Goal: Information Seeking & Learning: Learn about a topic

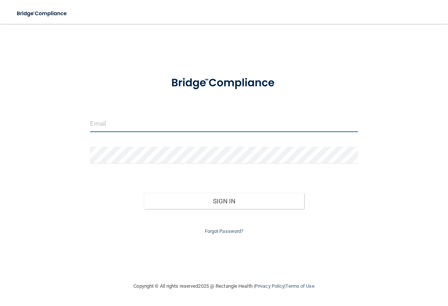
type input "[EMAIL_ADDRESS][DOMAIN_NAME]"
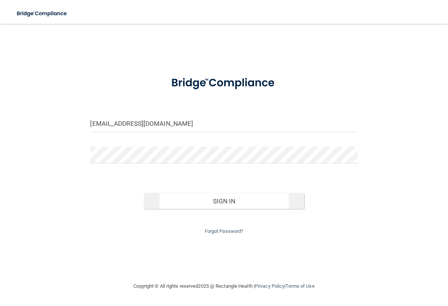
click at [190, 203] on button "Sign In" at bounding box center [224, 201] width 161 height 16
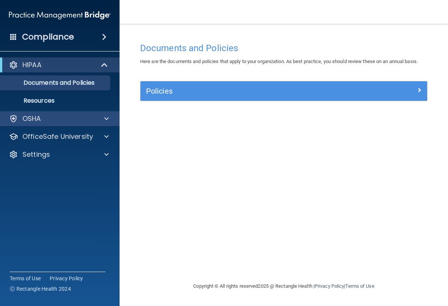
click at [46, 118] on div "OSHA" at bounding box center [49, 118] width 93 height 9
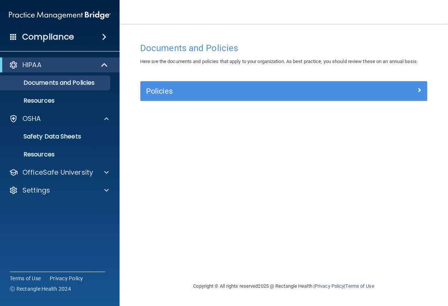
click at [65, 68] on div "HIPAA" at bounding box center [49, 64] width 92 height 9
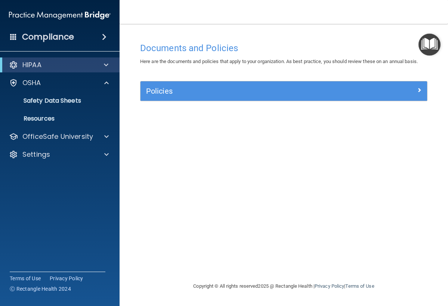
click at [65, 68] on div "HIPAA" at bounding box center [49, 64] width 92 height 9
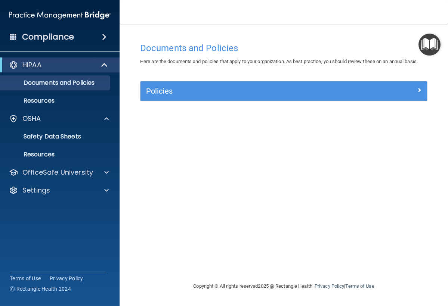
click at [102, 38] on span at bounding box center [104, 36] width 4 height 9
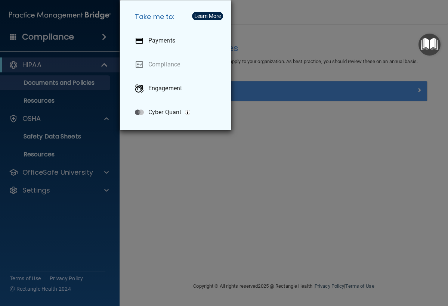
click at [144, 190] on div "Take me to: Payments Compliance Engagement Cyber Quant" at bounding box center [224, 153] width 448 height 306
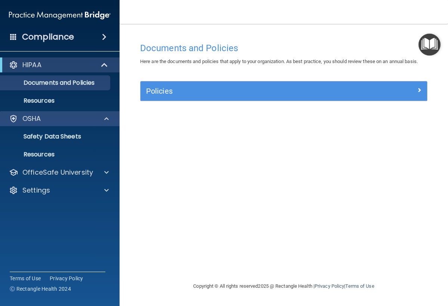
click at [63, 124] on div "OSHA" at bounding box center [60, 118] width 120 height 15
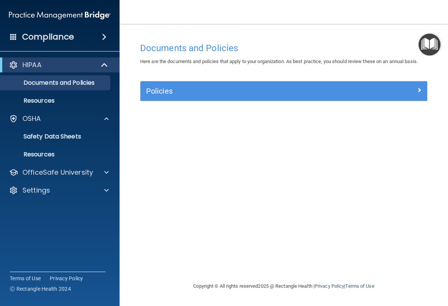
click at [11, 37] on span at bounding box center [13, 36] width 7 height 7
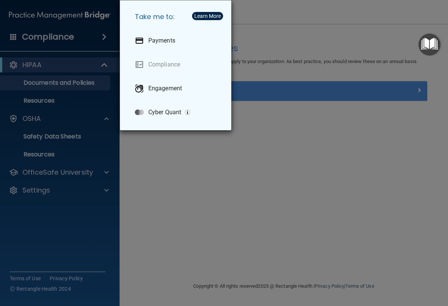
click at [136, 162] on div "Take me to: Payments Compliance Engagement Cyber Quant" at bounding box center [224, 153] width 448 height 306
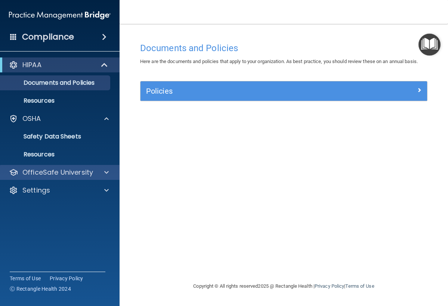
click at [62, 175] on p "OfficeSafe University" at bounding box center [57, 172] width 71 height 9
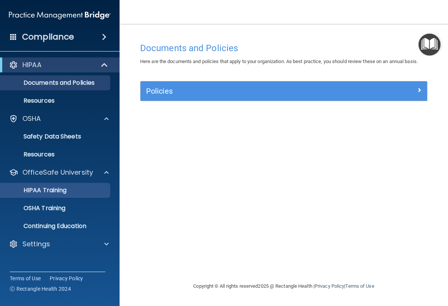
click at [57, 192] on p "HIPAA Training" at bounding box center [36, 190] width 62 height 7
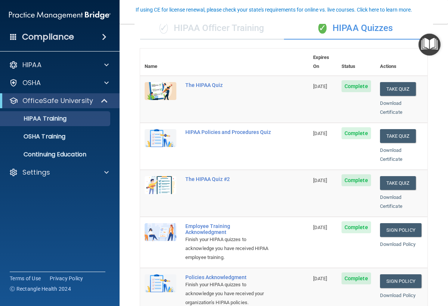
scroll to position [65, 0]
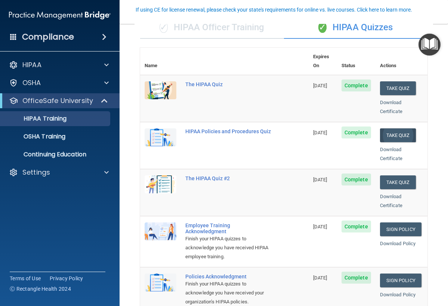
click at [385, 128] on button "Take Quiz" at bounding box center [398, 135] width 36 height 14
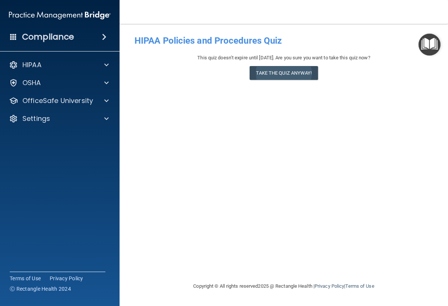
click at [276, 77] on button "Take the quiz anyway!" at bounding box center [283, 73] width 68 height 14
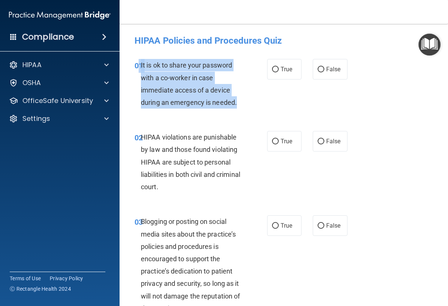
drag, startPoint x: 240, startPoint y: 105, endPoint x: 139, endPoint y: 70, distance: 107.4
click at [139, 70] on div "01 It is ok to share your password with a co-worker in case immediate access of…" at bounding box center [200, 85] width 155 height 53
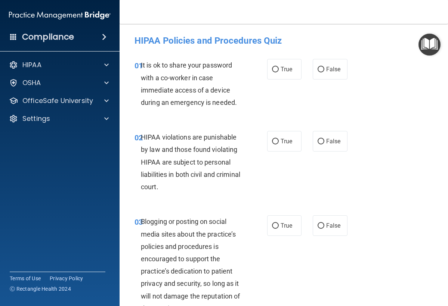
click at [167, 72] on div "It is ok to share your password with a co-worker in case immediate access of a …" at bounding box center [195, 84] width 108 height 50
click at [325, 70] on label "False" at bounding box center [329, 69] width 35 height 21
click at [324, 70] on input "False" at bounding box center [320, 70] width 7 height 6
radio input "true"
click at [284, 140] on span "True" at bounding box center [286, 141] width 12 height 7
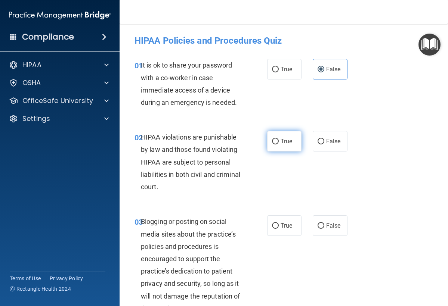
click at [279, 140] on input "True" at bounding box center [275, 142] width 7 height 6
radio input "true"
click at [306, 227] on div "True False" at bounding box center [308, 225] width 83 height 21
click at [324, 225] on input "False" at bounding box center [320, 226] width 7 height 6
radio input "true"
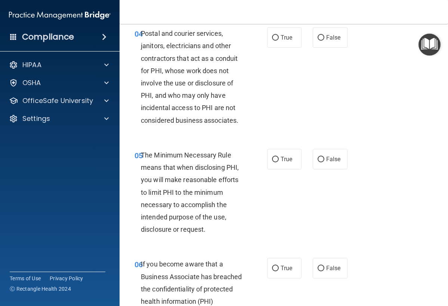
scroll to position [308, 0]
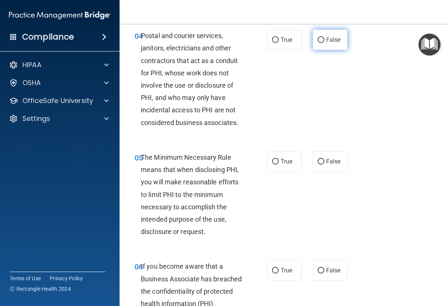
click at [322, 41] on input "False" at bounding box center [320, 40] width 7 height 6
radio input "true"
click at [282, 163] on label "True" at bounding box center [284, 161] width 35 height 21
click at [279, 163] on input "True" at bounding box center [275, 162] width 7 height 6
radio input "true"
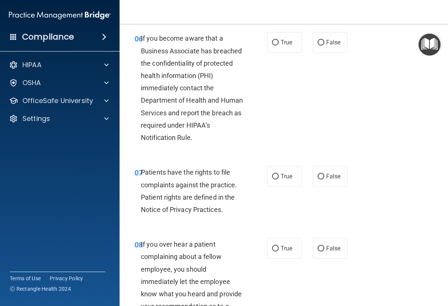
scroll to position [536, 0]
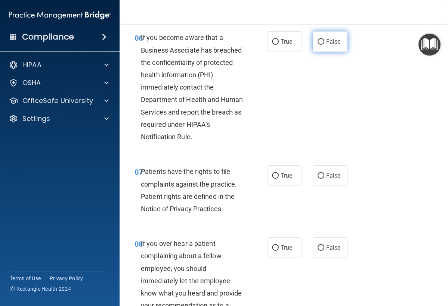
click at [318, 45] on label "False" at bounding box center [329, 41] width 35 height 21
click at [318, 45] on input "False" at bounding box center [320, 42] width 7 height 6
radio input "true"
click at [280, 165] on label "True" at bounding box center [284, 175] width 35 height 21
click at [279, 173] on input "True" at bounding box center [275, 176] width 7 height 6
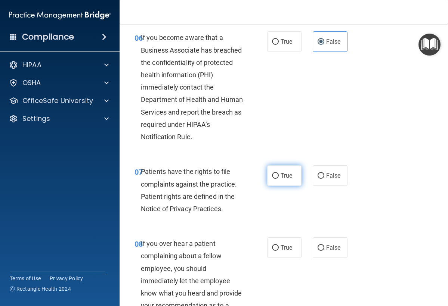
radio input "true"
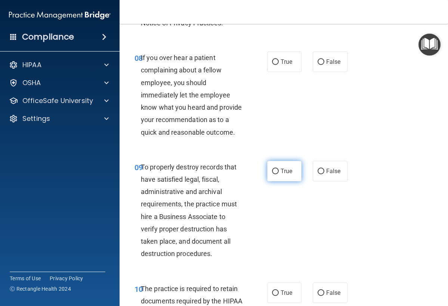
scroll to position [727, 0]
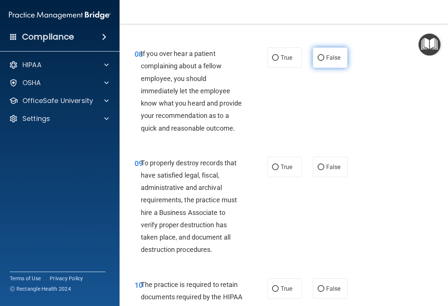
click at [330, 54] on span "False" at bounding box center [333, 57] width 15 height 7
click at [324, 55] on input "False" at bounding box center [320, 58] width 7 height 6
radio input "true"
click at [293, 157] on label "True" at bounding box center [284, 167] width 35 height 21
click at [279, 165] on input "True" at bounding box center [275, 168] width 7 height 6
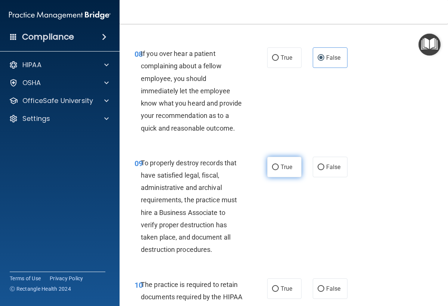
radio input "true"
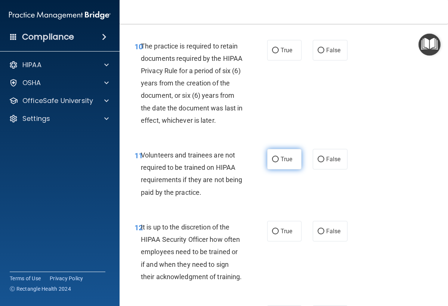
scroll to position [968, 0]
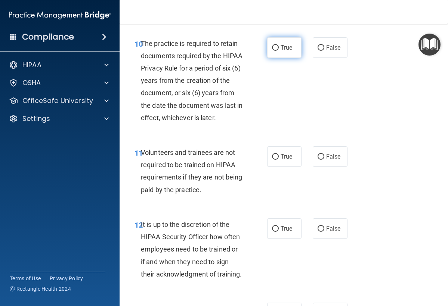
click at [280, 49] on label "True" at bounding box center [284, 47] width 35 height 21
click at [279, 49] on input "True" at bounding box center [275, 48] width 7 height 6
radio input "true"
click at [326, 153] on span "False" at bounding box center [333, 156] width 15 height 7
click at [324, 154] on input "False" at bounding box center [320, 157] width 7 height 6
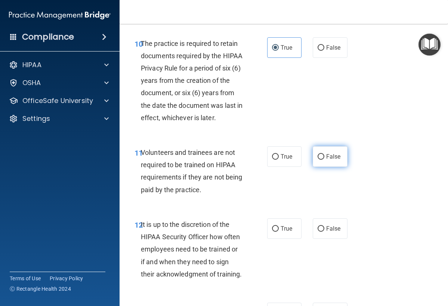
radio input "true"
click at [336, 225] on span "False" at bounding box center [333, 228] width 15 height 7
click at [324, 226] on input "False" at bounding box center [320, 229] width 7 height 6
radio input "true"
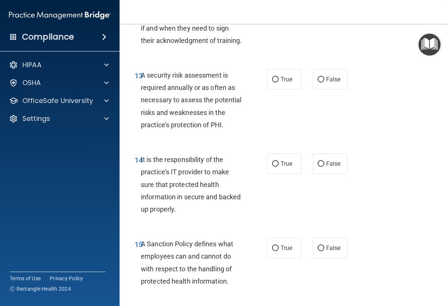
scroll to position [1202, 0]
click at [280, 78] on label "True" at bounding box center [284, 79] width 35 height 21
click at [279, 78] on input "True" at bounding box center [275, 80] width 7 height 6
radio input "true"
click at [302, 156] on div "True False" at bounding box center [308, 163] width 83 height 21
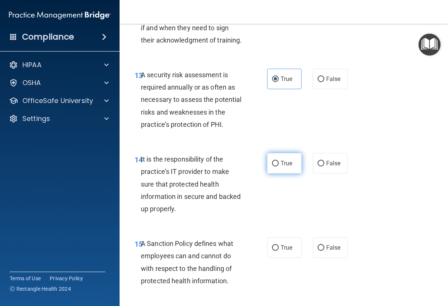
click at [296, 153] on label "True" at bounding box center [284, 163] width 35 height 21
click at [279, 161] on input "True" at bounding box center [275, 164] width 7 height 6
radio input "true"
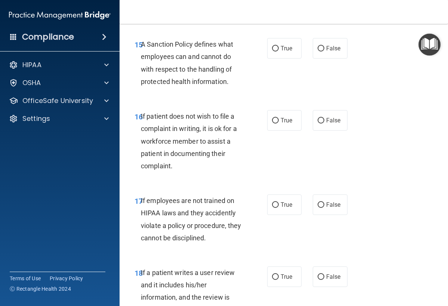
scroll to position [1402, 0]
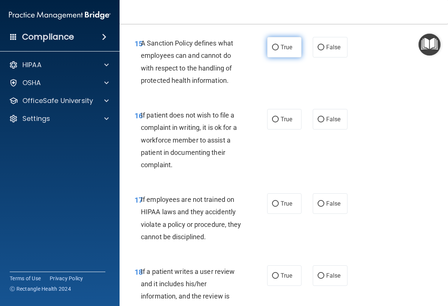
click at [276, 45] on label "True" at bounding box center [284, 47] width 35 height 21
click at [276, 45] on input "True" at bounding box center [275, 48] width 7 height 6
radio input "true"
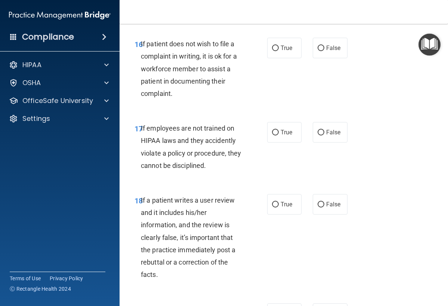
scroll to position [1475, 0]
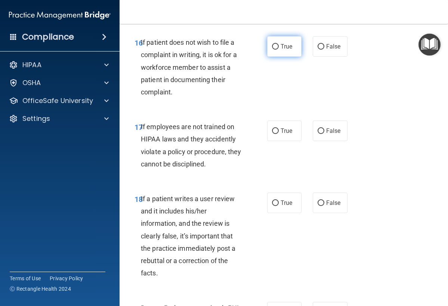
click at [276, 44] on label "True" at bounding box center [284, 46] width 35 height 21
click at [276, 44] on input "True" at bounding box center [275, 47] width 7 height 6
radio input "true"
click at [323, 128] on input "False" at bounding box center [320, 131] width 7 height 6
radio input "true"
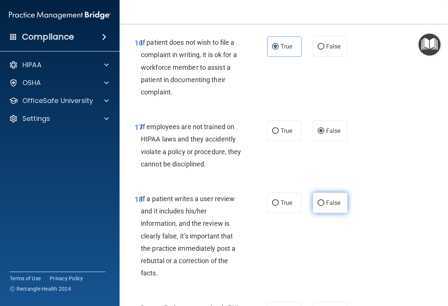
click at [322, 199] on label "False" at bounding box center [329, 203] width 35 height 21
click at [322, 200] on input "False" at bounding box center [320, 203] width 7 height 6
radio input "true"
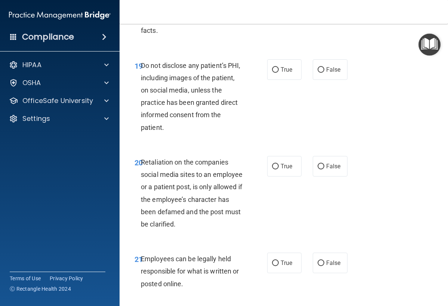
scroll to position [1719, 0]
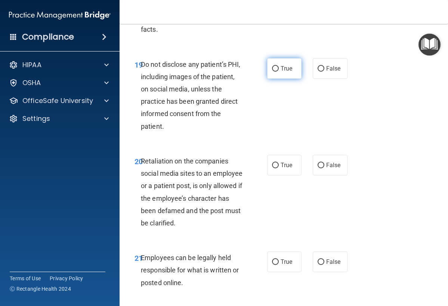
click at [287, 64] on label "True" at bounding box center [284, 68] width 35 height 21
click at [279, 66] on input "True" at bounding box center [275, 69] width 7 height 6
radio input "true"
click at [334, 162] on span "False" at bounding box center [333, 165] width 15 height 7
click at [324, 163] on input "False" at bounding box center [320, 166] width 7 height 6
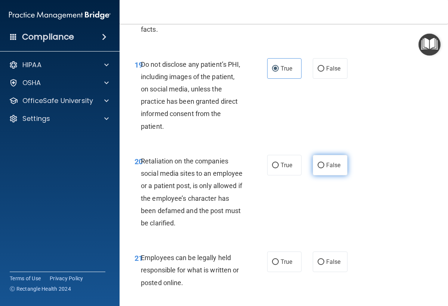
radio input "true"
click at [293, 252] on label "True" at bounding box center [284, 262] width 35 height 21
click at [279, 259] on input "True" at bounding box center [275, 262] width 7 height 6
radio input "true"
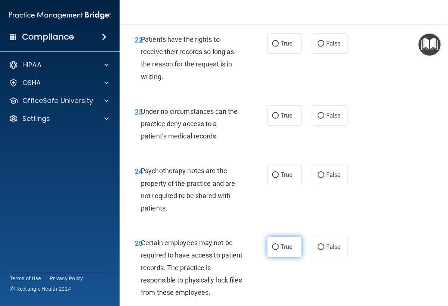
scroll to position [1996, 0]
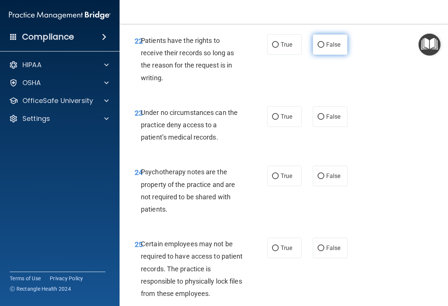
click at [320, 42] on input "False" at bounding box center [320, 45] width 7 height 6
radio input "true"
click at [325, 106] on label "False" at bounding box center [329, 116] width 35 height 21
click at [324, 114] on input "False" at bounding box center [320, 117] width 7 height 6
radio input "true"
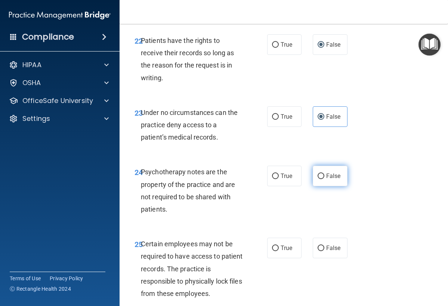
click at [332, 172] on span "False" at bounding box center [333, 175] width 15 height 7
click at [324, 174] on input "False" at bounding box center [320, 177] width 7 height 6
radio input "true"
click at [283, 244] on label "True" at bounding box center [284, 248] width 35 height 21
click at [279, 246] on input "True" at bounding box center [275, 249] width 7 height 6
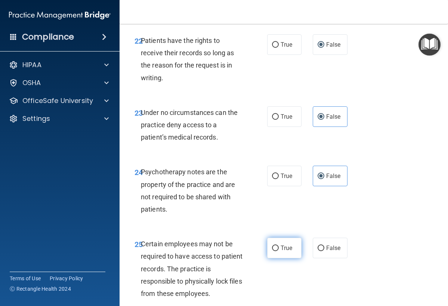
radio input "true"
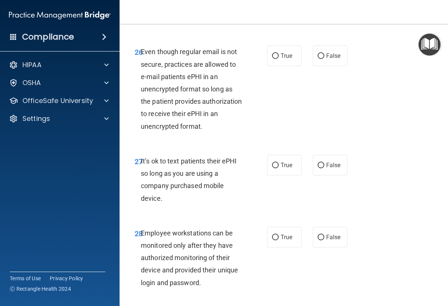
scroll to position [2271, 0]
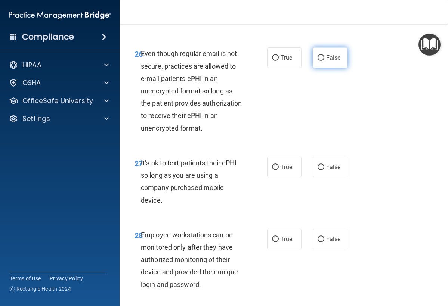
click at [317, 47] on label "False" at bounding box center [329, 57] width 35 height 21
click at [317, 55] on input "False" at bounding box center [320, 58] width 7 height 6
radio input "true"
click at [333, 164] on span "False" at bounding box center [333, 167] width 15 height 7
click at [324, 165] on input "False" at bounding box center [320, 168] width 7 height 6
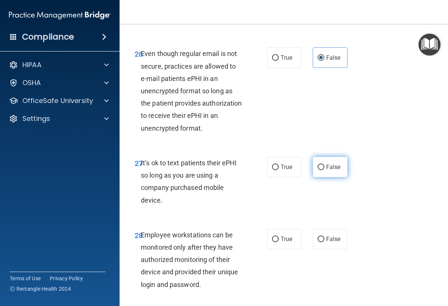
radio input "true"
click at [330, 236] on span "False" at bounding box center [333, 239] width 15 height 7
click at [324, 237] on input "False" at bounding box center [320, 240] width 7 height 6
radio input "true"
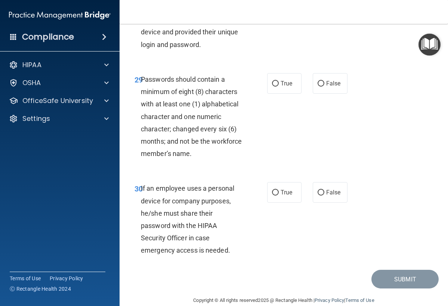
scroll to position [2509, 0]
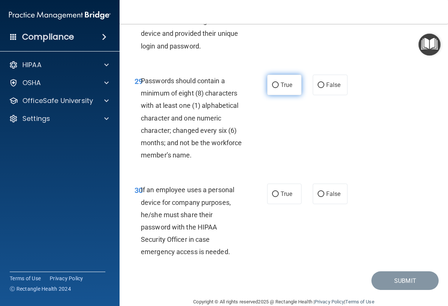
click at [283, 75] on label "True" at bounding box center [284, 85] width 35 height 21
click at [279, 83] on input "True" at bounding box center [275, 86] width 7 height 6
radio input "true"
click at [277, 192] on input "True" at bounding box center [275, 195] width 7 height 6
radio input "true"
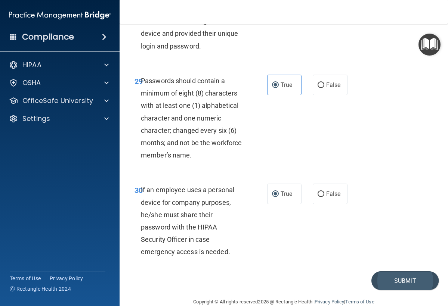
click at [388, 271] on button "Submit" at bounding box center [404, 280] width 67 height 19
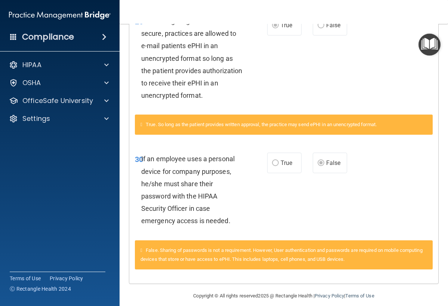
scroll to position [845, 0]
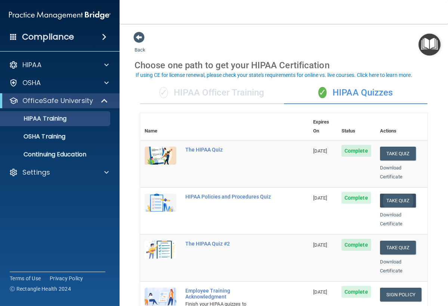
click at [388, 194] on button "Take Quiz" at bounding box center [398, 201] width 36 height 14
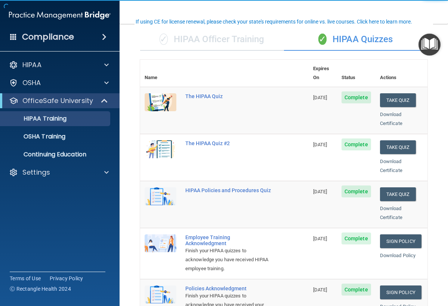
scroll to position [83, 0]
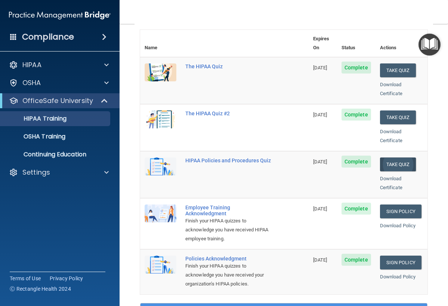
click at [387, 158] on button "Take Quiz" at bounding box center [398, 165] width 36 height 14
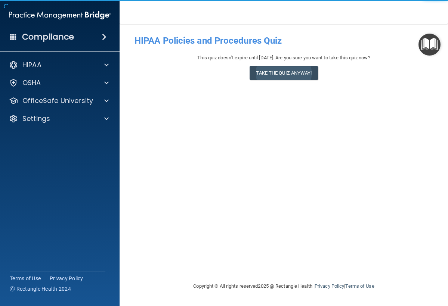
click at [295, 78] on button "Take the quiz anyway!" at bounding box center [283, 73] width 68 height 14
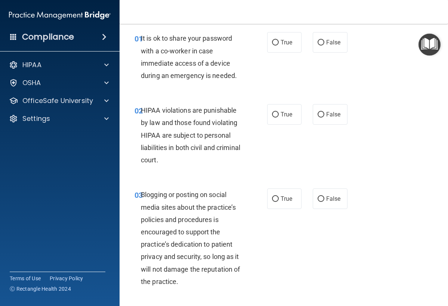
scroll to position [22, 0]
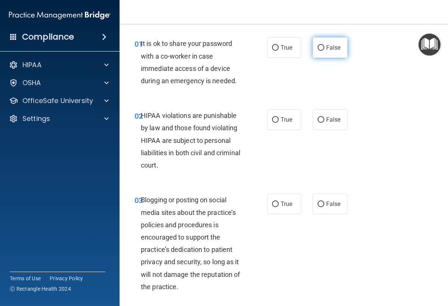
click at [330, 54] on label "False" at bounding box center [329, 47] width 35 height 21
click at [324, 51] on input "False" at bounding box center [320, 48] width 7 height 6
radio input "true"
click at [291, 115] on label "True" at bounding box center [284, 119] width 35 height 21
click at [279, 117] on input "True" at bounding box center [275, 120] width 7 height 6
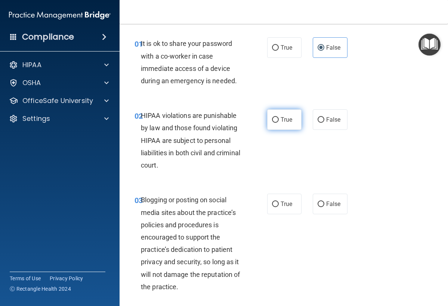
radio input "true"
click at [333, 204] on span "False" at bounding box center [333, 203] width 15 height 7
click at [324, 204] on input "False" at bounding box center [320, 205] width 7 height 6
radio input "true"
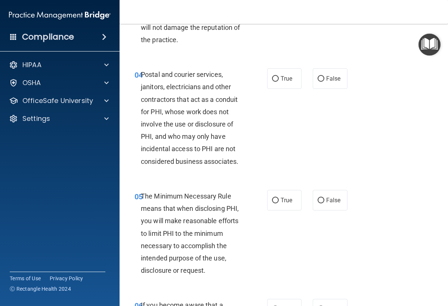
scroll to position [268, 0]
click at [327, 69] on label "False" at bounding box center [329, 79] width 35 height 21
click at [324, 77] on input "False" at bounding box center [320, 80] width 7 height 6
radio input "true"
click at [281, 193] on label "True" at bounding box center [284, 200] width 35 height 21
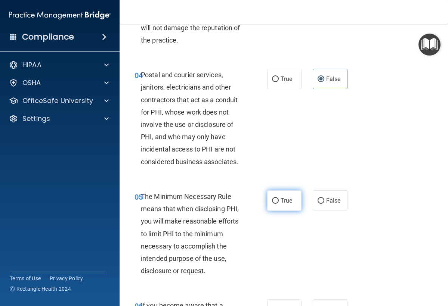
click at [279, 198] on input "True" at bounding box center [275, 201] width 7 height 6
radio input "true"
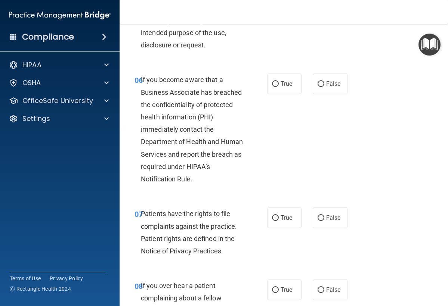
scroll to position [494, 0]
click at [281, 193] on div "06 If you become aware that a Business Associate has breached the confidentiali…" at bounding box center [284, 132] width 310 height 134
click at [330, 82] on span "False" at bounding box center [333, 84] width 15 height 7
click at [324, 82] on input "False" at bounding box center [320, 85] width 7 height 6
radio input "true"
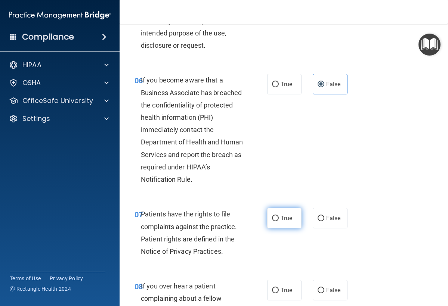
click at [288, 223] on label "True" at bounding box center [284, 218] width 35 height 21
click at [279, 221] on input "True" at bounding box center [275, 219] width 7 height 6
radio input "true"
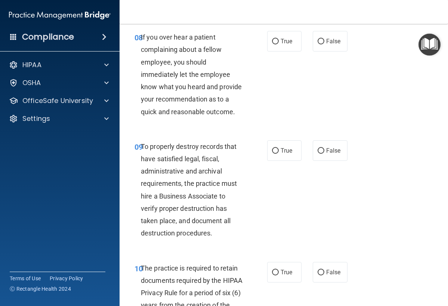
scroll to position [743, 0]
click at [324, 38] on label "False" at bounding box center [329, 41] width 35 height 21
click at [324, 39] on input "False" at bounding box center [320, 42] width 7 height 6
radio input "true"
click at [332, 142] on label "False" at bounding box center [329, 151] width 35 height 21
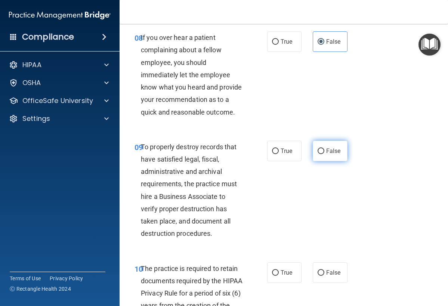
click at [324, 149] on input "False" at bounding box center [320, 152] width 7 height 6
radio input "true"
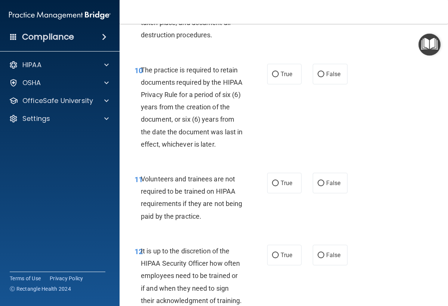
scroll to position [943, 0]
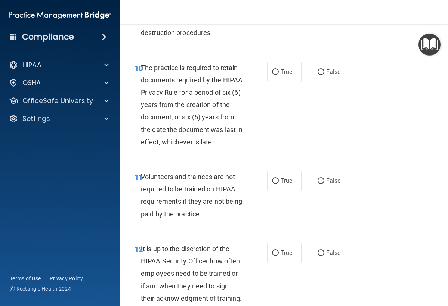
click at [334, 204] on div "11 Volunteers and trainees are not required to be trained on HIPAA requirements…" at bounding box center [284, 197] width 310 height 72
click at [334, 68] on span "False" at bounding box center [333, 71] width 15 height 7
click at [324, 69] on input "False" at bounding box center [320, 72] width 7 height 6
radio input "true"
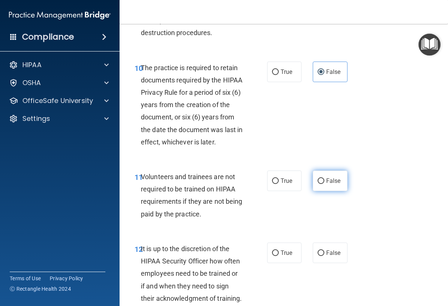
click at [332, 171] on label "False" at bounding box center [329, 181] width 35 height 21
click at [324, 178] on input "False" at bounding box center [320, 181] width 7 height 6
radio input "true"
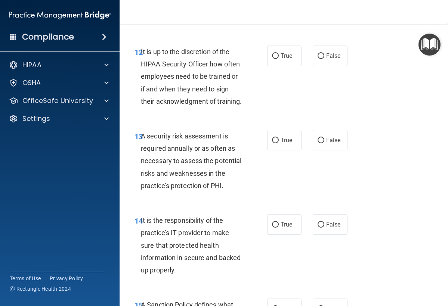
scroll to position [1140, 0]
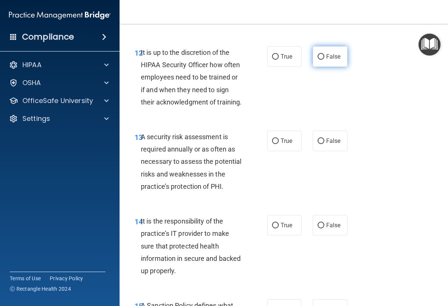
click at [331, 53] on span "False" at bounding box center [333, 56] width 15 height 7
click at [324, 54] on input "False" at bounding box center [320, 57] width 7 height 6
radio input "true"
click at [287, 137] on span "True" at bounding box center [286, 140] width 12 height 7
click at [279, 139] on input "True" at bounding box center [275, 142] width 7 height 6
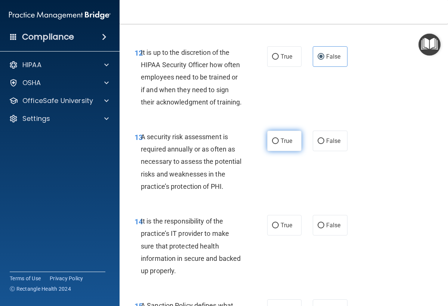
radio input "true"
click at [328, 215] on label "False" at bounding box center [329, 225] width 35 height 21
click at [324, 223] on input "False" at bounding box center [320, 226] width 7 height 6
radio input "true"
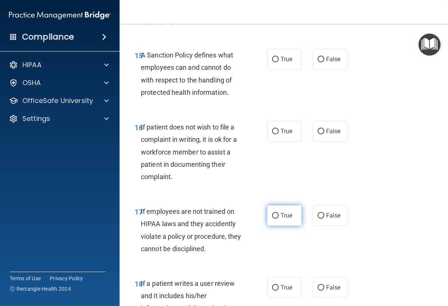
scroll to position [1392, 0]
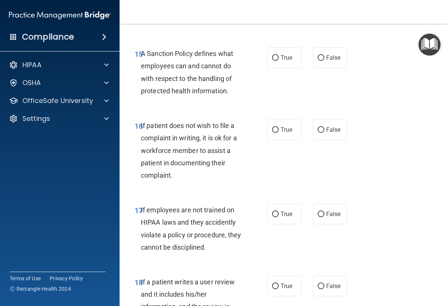
click at [280, 218] on div "17 If employees are not trained on HIPAA laws and they accidently violate a pol…" at bounding box center [284, 231] width 310 height 72
click at [279, 57] on label "True" at bounding box center [284, 57] width 35 height 21
click at [279, 57] on input "True" at bounding box center [275, 58] width 7 height 6
radio input "true"
click at [283, 127] on label "True" at bounding box center [284, 129] width 35 height 21
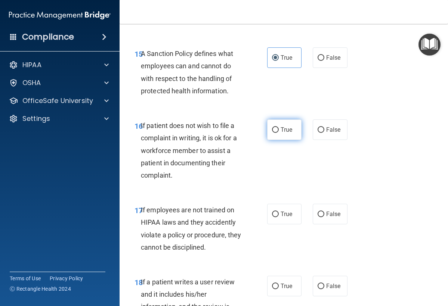
click at [279, 127] on input "True" at bounding box center [275, 130] width 7 height 6
radio input "true"
click at [326, 204] on label "False" at bounding box center [329, 214] width 35 height 21
click at [324, 212] on input "False" at bounding box center [320, 215] width 7 height 6
radio input "true"
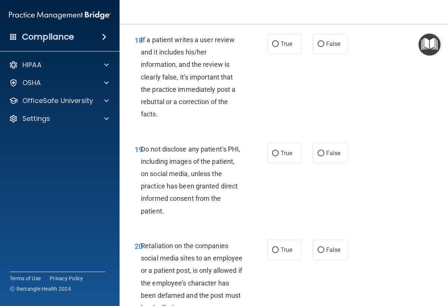
scroll to position [1635, 0]
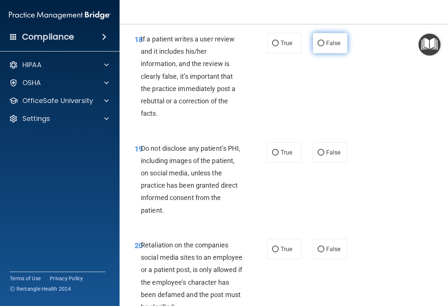
click at [333, 42] on label "False" at bounding box center [329, 43] width 35 height 21
click at [324, 42] on input "False" at bounding box center [320, 44] width 7 height 6
radio input "true"
click at [282, 142] on label "True" at bounding box center [284, 152] width 35 height 21
click at [279, 150] on input "True" at bounding box center [275, 153] width 7 height 6
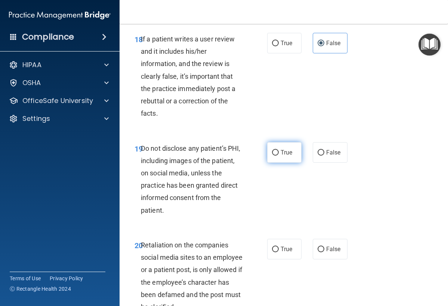
radio input "true"
click at [287, 239] on label "True" at bounding box center [284, 249] width 35 height 21
click at [279, 247] on input "True" at bounding box center [275, 250] width 7 height 6
radio input "true"
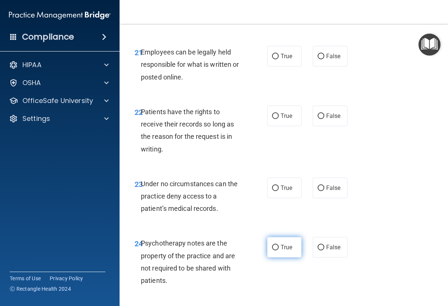
scroll to position [1925, 0]
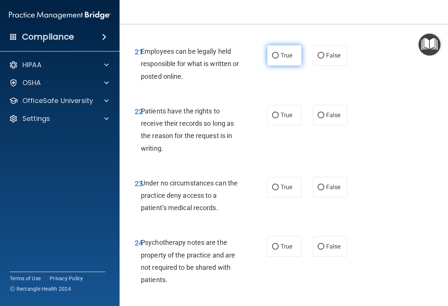
click at [278, 51] on label "True" at bounding box center [284, 55] width 35 height 21
click at [278, 53] on input "True" at bounding box center [275, 56] width 7 height 6
radio input "true"
click at [284, 112] on span "True" at bounding box center [286, 115] width 12 height 7
click at [279, 113] on input "True" at bounding box center [275, 116] width 7 height 6
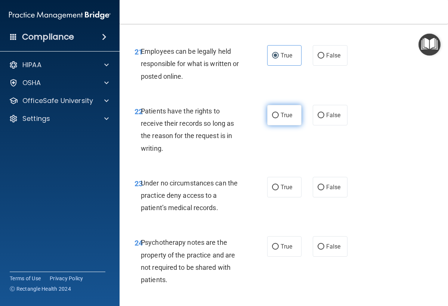
radio input "true"
click at [333, 177] on label "False" at bounding box center [329, 187] width 35 height 21
click at [324, 185] on input "False" at bounding box center [320, 188] width 7 height 6
radio input "true"
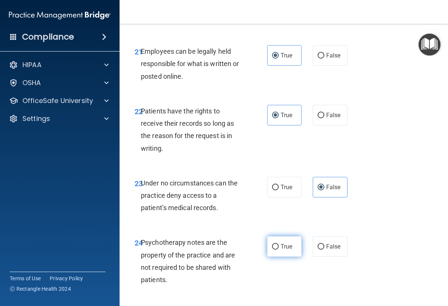
click at [284, 236] on label "True" at bounding box center [284, 246] width 35 height 21
click at [279, 244] on input "True" at bounding box center [275, 247] width 7 height 6
radio input "true"
click at [315, 239] on label "False" at bounding box center [329, 246] width 35 height 21
click at [317, 244] on input "False" at bounding box center [320, 247] width 7 height 6
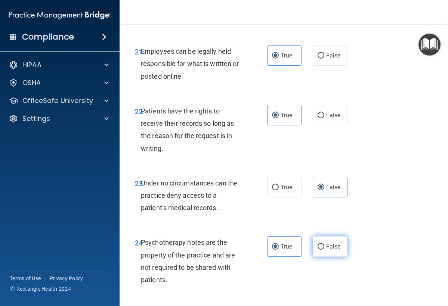
radio input "true"
radio input "false"
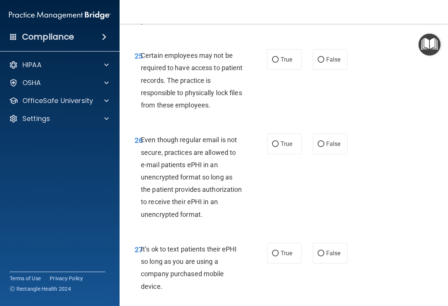
scroll to position [2184, 0]
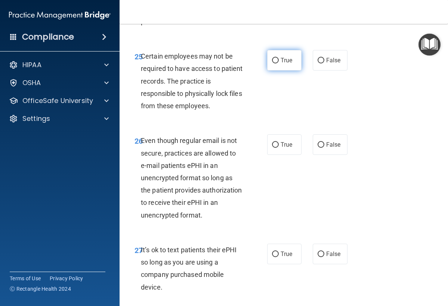
click at [284, 57] on span "True" at bounding box center [286, 60] width 12 height 7
click at [279, 58] on input "True" at bounding box center [275, 61] width 7 height 6
radio input "true"
click at [326, 134] on label "False" at bounding box center [329, 144] width 35 height 21
click at [324, 142] on input "False" at bounding box center [320, 145] width 7 height 6
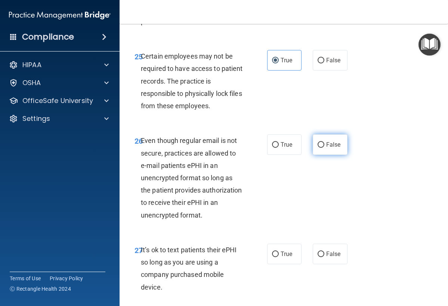
radio input "true"
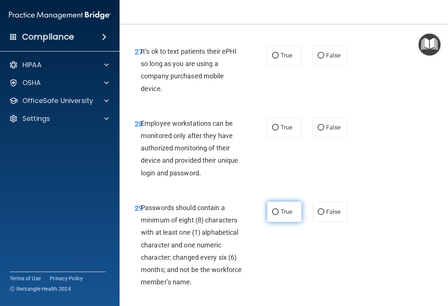
scroll to position [2380, 0]
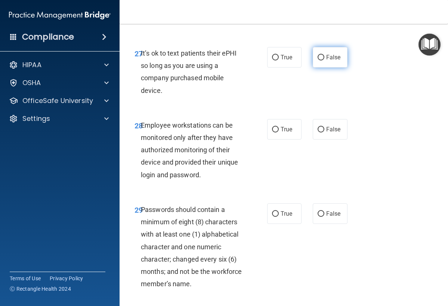
click at [317, 52] on label "False" at bounding box center [329, 57] width 35 height 21
click at [317, 55] on input "False" at bounding box center [320, 58] width 7 height 6
radio input "true"
click at [332, 126] on span "False" at bounding box center [333, 129] width 15 height 7
click at [324, 127] on input "False" at bounding box center [320, 130] width 7 height 6
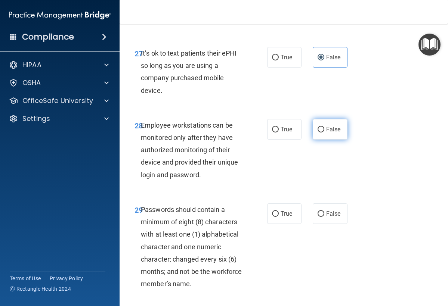
radio input "true"
click at [288, 210] on span "True" at bounding box center [286, 213] width 12 height 7
click at [279, 211] on input "True" at bounding box center [275, 214] width 7 height 6
radio input "true"
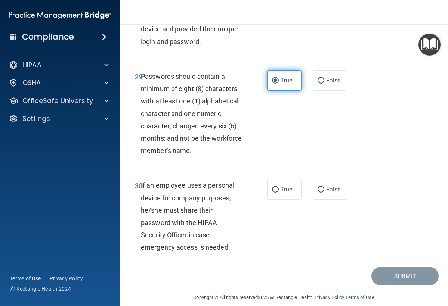
scroll to position [2509, 0]
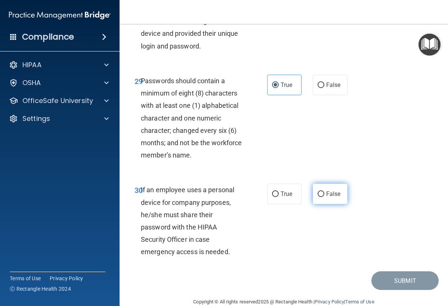
click at [343, 184] on label "False" at bounding box center [329, 194] width 35 height 21
click at [324, 192] on input "False" at bounding box center [320, 195] width 7 height 6
radio input "true"
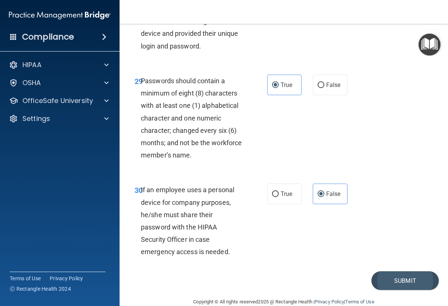
click at [381, 271] on button "Submit" at bounding box center [404, 280] width 67 height 19
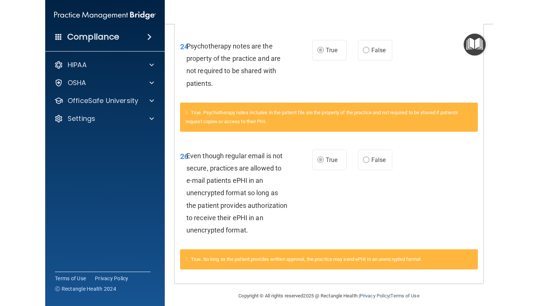
scroll to position [821, 0]
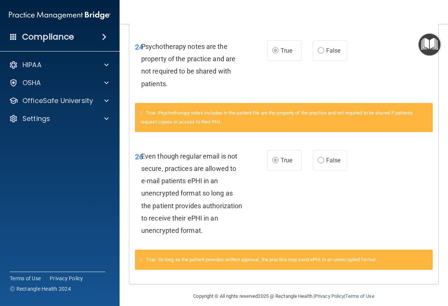
click at [174, 1] on nav "Toggle navigation Cassidy Persing cassidypersing10@gmail.com Manage My Enterpri…" at bounding box center [283, 12] width 328 height 24
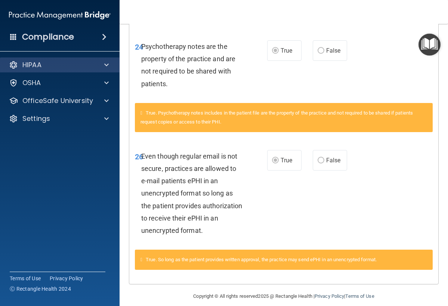
click at [33, 59] on div "HIPAA" at bounding box center [60, 64] width 120 height 15
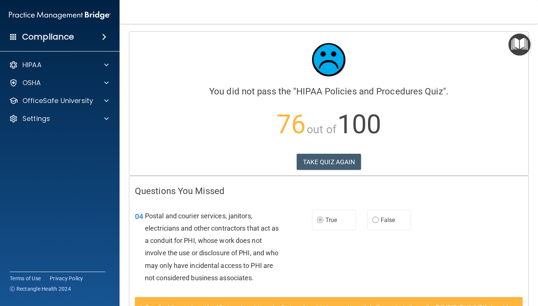
scroll to position [0, 0]
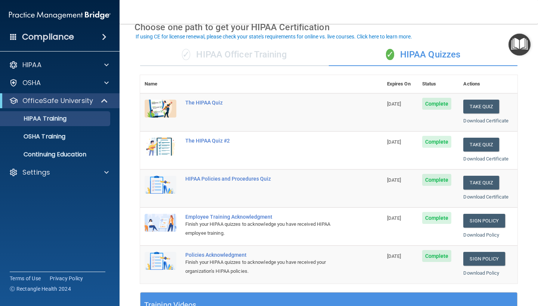
scroll to position [38, 0]
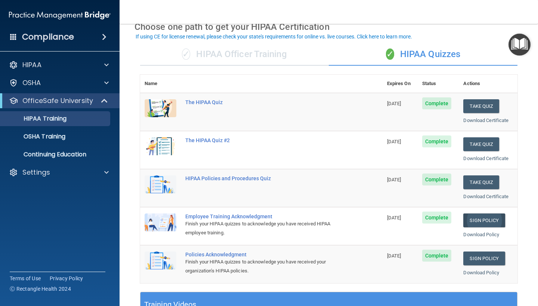
click at [481, 219] on link "Sign Policy" at bounding box center [483, 221] width 41 height 14
click at [482, 252] on link "Sign Policy" at bounding box center [483, 259] width 41 height 14
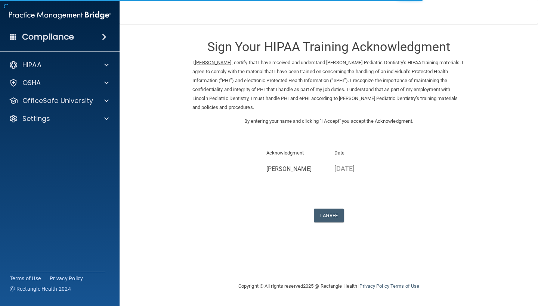
click at [295, 150] on p "Acknowledgment" at bounding box center [294, 153] width 57 height 9
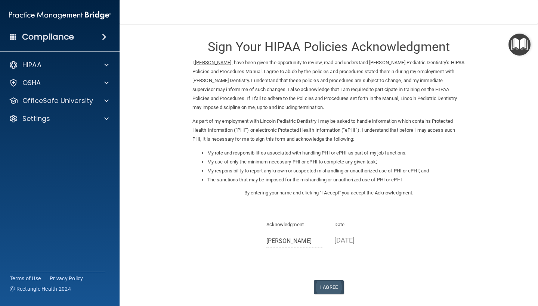
click at [335, 280] on button "I Agree" at bounding box center [329, 287] width 30 height 14
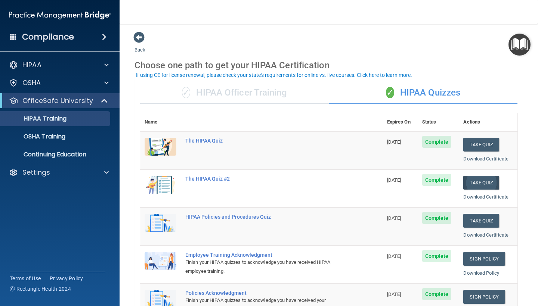
click at [477, 183] on button "Take Quiz" at bounding box center [481, 183] width 36 height 14
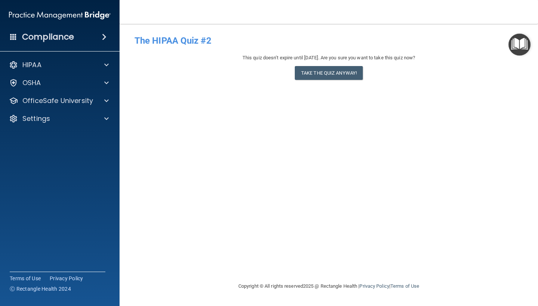
click at [334, 74] on button "Take the quiz anyway!" at bounding box center [329, 73] width 68 height 14
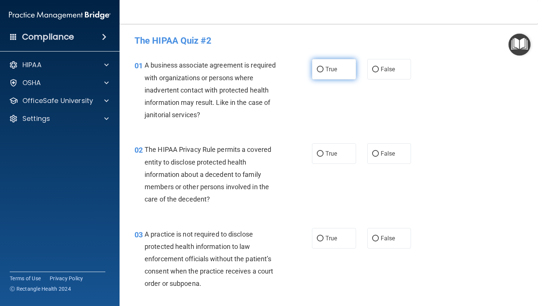
click at [340, 70] on label "True" at bounding box center [334, 69] width 44 height 21
click at [323, 70] on input "True" at bounding box center [320, 70] width 7 height 6
radio input "true"
click at [337, 157] on label "True" at bounding box center [334, 153] width 44 height 21
click at [323, 157] on input "True" at bounding box center [320, 154] width 7 height 6
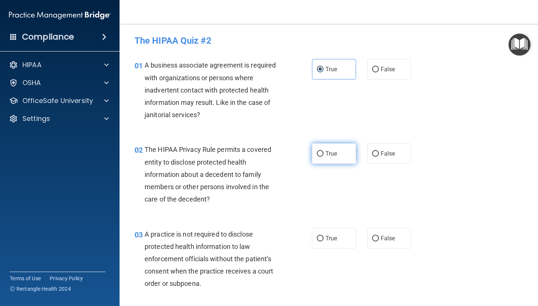
radio input "true"
click at [374, 243] on label "False" at bounding box center [389, 238] width 44 height 21
click at [374, 242] on input "False" at bounding box center [375, 239] width 7 height 6
radio input "true"
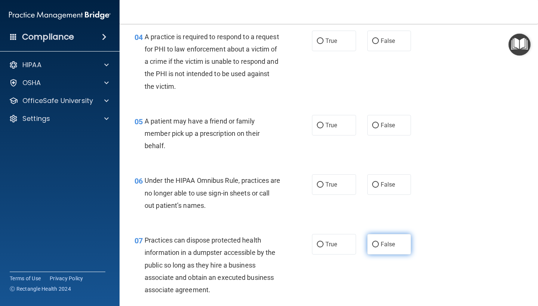
scroll to position [281, 0]
click at [329, 44] on label "True" at bounding box center [334, 41] width 44 height 21
click at [323, 44] on input "True" at bounding box center [320, 42] width 7 height 6
radio input "true"
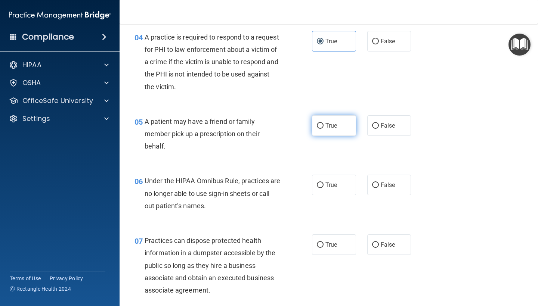
click at [334, 115] on label "True" at bounding box center [334, 125] width 44 height 21
click at [323, 123] on input "True" at bounding box center [320, 126] width 7 height 6
radio input "true"
click at [380, 189] on label "False" at bounding box center [389, 185] width 44 height 21
click at [379, 188] on input "False" at bounding box center [375, 186] width 7 height 6
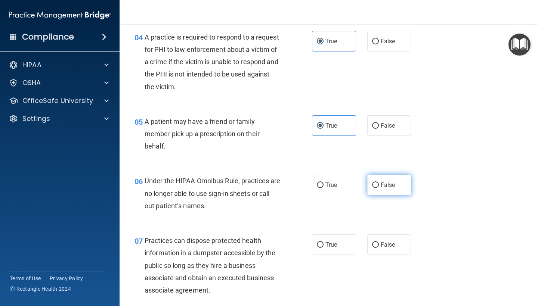
radio input "true"
click at [380, 254] on div "07 Practices can dispose protected health information in a dumpster accessible …" at bounding box center [328, 267] width 399 height 84
click at [381, 243] on span "False" at bounding box center [387, 244] width 15 height 7
click at [379, 243] on input "False" at bounding box center [375, 245] width 7 height 6
radio input "true"
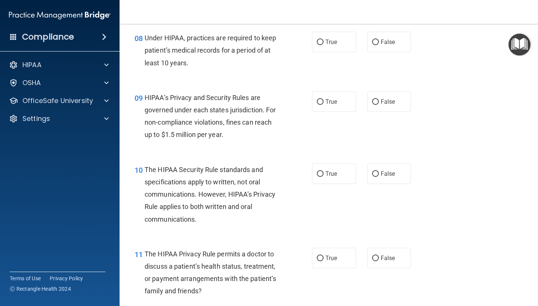
scroll to position [568, 0]
click at [385, 39] on span "False" at bounding box center [387, 42] width 15 height 7
click at [379, 40] on input "False" at bounding box center [375, 43] width 7 height 6
radio input "true"
click at [346, 96] on label "True" at bounding box center [334, 102] width 44 height 21
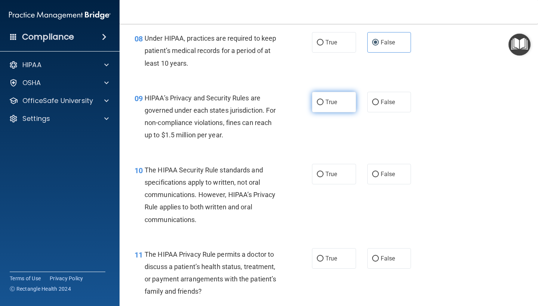
click at [323, 100] on input "True" at bounding box center [320, 103] width 7 height 6
radio input "true"
click at [336, 159] on div "10 The HIPAA Security Rule standards and specifications apply to written, not o…" at bounding box center [328, 197] width 399 height 84
click at [336, 164] on label "True" at bounding box center [334, 174] width 44 height 21
click at [323, 172] on input "True" at bounding box center [320, 175] width 7 height 6
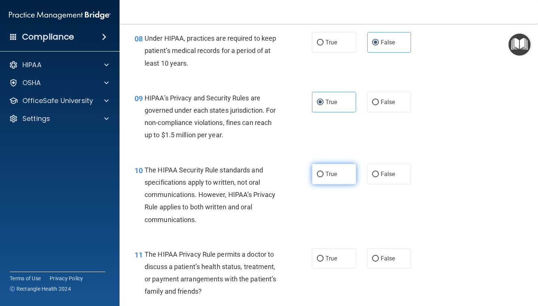
radio input "true"
click at [376, 248] on label "False" at bounding box center [389, 258] width 44 height 21
click at [376, 256] on input "False" at bounding box center [375, 259] width 7 height 6
radio input "true"
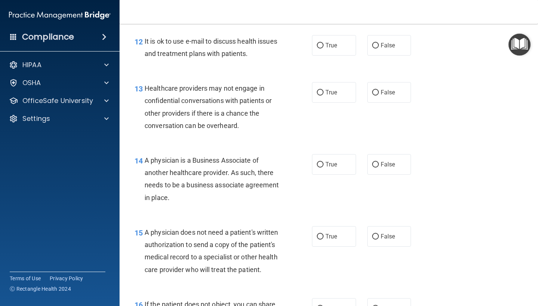
scroll to position [853, 0]
click at [375, 54] on div "12 It is ok to use e-mail to discuss health issues and treatment plans with pat…" at bounding box center [328, 50] width 399 height 47
click at [375, 47] on label "False" at bounding box center [389, 46] width 44 height 21
click at [375, 47] on input "False" at bounding box center [375, 47] width 7 height 6
radio input "true"
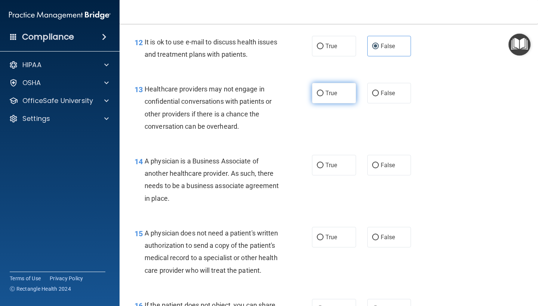
click at [335, 96] on label "True" at bounding box center [334, 93] width 44 height 21
click at [323, 96] on input "True" at bounding box center [320, 94] width 7 height 6
radio input "true"
click at [334, 157] on label "True" at bounding box center [334, 165] width 44 height 21
click at [323, 163] on input "True" at bounding box center [320, 166] width 7 height 6
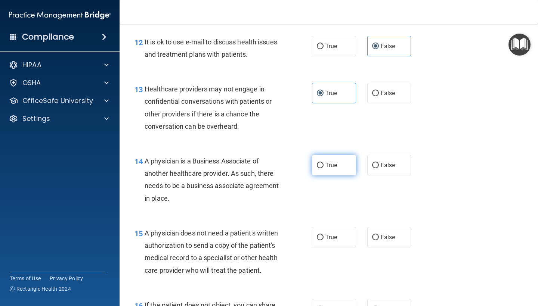
radio input "true"
click at [383, 238] on label "False" at bounding box center [389, 237] width 44 height 21
click at [379, 238] on input "False" at bounding box center [375, 238] width 7 height 6
radio input "true"
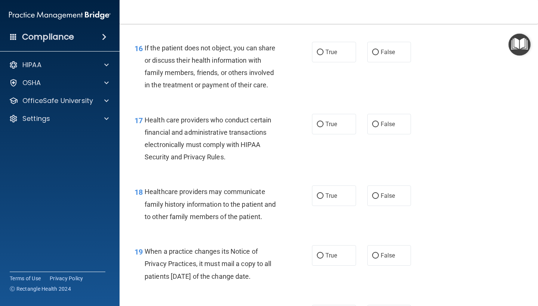
scroll to position [1108, 0]
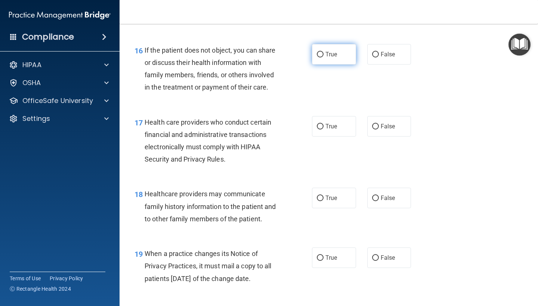
click at [325, 54] on label "True" at bounding box center [334, 54] width 44 height 21
click at [323, 54] on input "True" at bounding box center [320, 55] width 7 height 6
radio input "true"
click at [329, 123] on span "True" at bounding box center [331, 126] width 12 height 7
click at [323, 124] on input "True" at bounding box center [320, 127] width 7 height 6
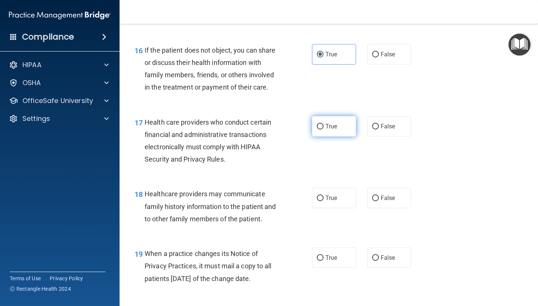
radio input "true"
click at [331, 189] on label "True" at bounding box center [334, 198] width 44 height 21
click at [323, 196] on input "True" at bounding box center [320, 199] width 7 height 6
radio input "true"
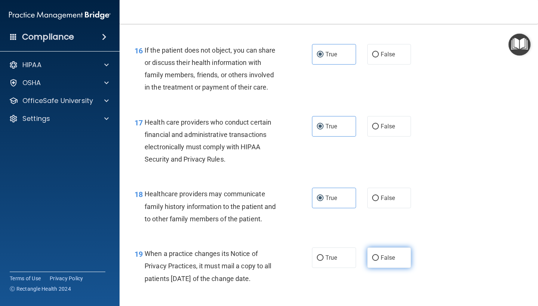
click at [388, 248] on label "False" at bounding box center [389, 258] width 44 height 21
click at [379, 255] on input "False" at bounding box center [375, 258] width 7 height 6
radio input "true"
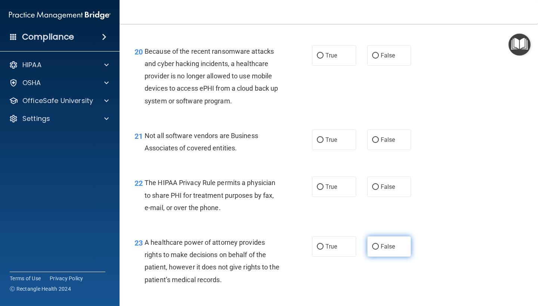
scroll to position [1369, 0]
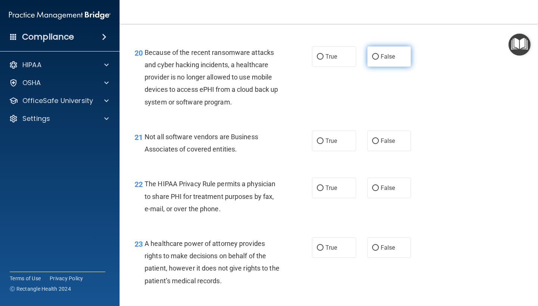
click at [392, 53] on span "False" at bounding box center [387, 56] width 15 height 7
click at [379, 54] on input "False" at bounding box center [375, 57] width 7 height 6
radio input "true"
click at [336, 139] on label "True" at bounding box center [334, 141] width 44 height 21
click at [323, 139] on input "True" at bounding box center [320, 142] width 7 height 6
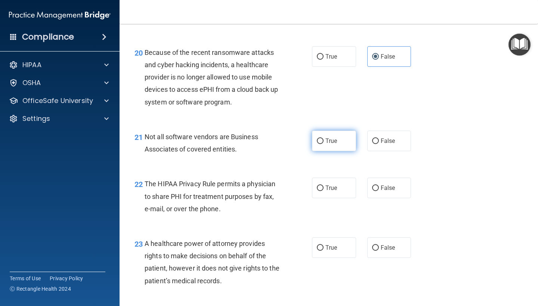
radio input "true"
click at [333, 184] on span "True" at bounding box center [331, 187] width 12 height 7
click at [323, 186] on input "True" at bounding box center [320, 189] width 7 height 6
radio input "true"
click at [393, 244] on span "False" at bounding box center [387, 247] width 15 height 7
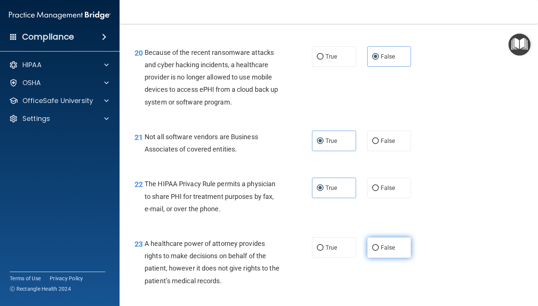
click at [379, 245] on input "False" at bounding box center [375, 248] width 7 height 6
radio input "true"
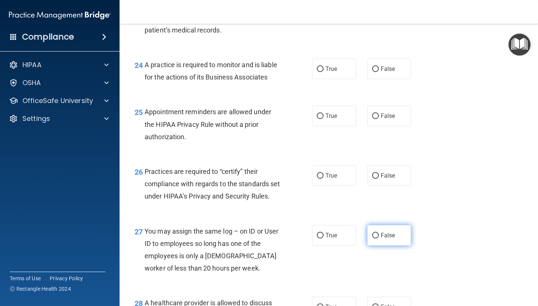
scroll to position [1619, 0]
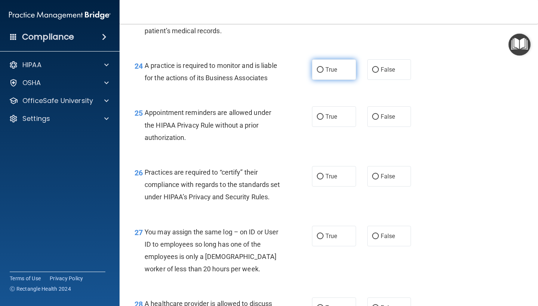
click at [336, 66] on span "True" at bounding box center [331, 69] width 12 height 7
click at [323, 67] on input "True" at bounding box center [320, 70] width 7 height 6
radio input "true"
click at [335, 113] on span "True" at bounding box center [331, 116] width 12 height 7
click at [323, 114] on input "True" at bounding box center [320, 117] width 7 height 6
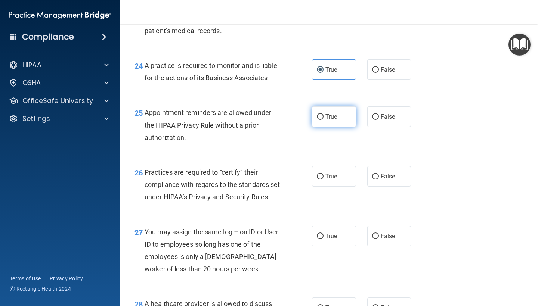
radio input "true"
click at [335, 166] on label "True" at bounding box center [334, 176] width 44 height 21
click at [323, 174] on input "True" at bounding box center [320, 177] width 7 height 6
radio input "true"
click at [375, 245] on label "False" at bounding box center [389, 236] width 44 height 21
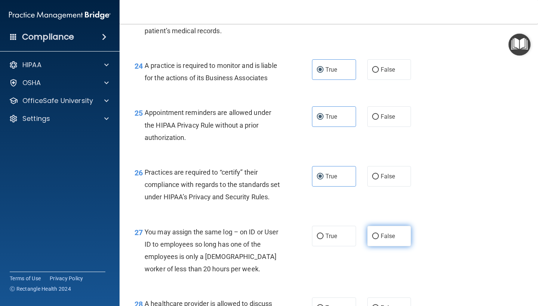
click at [375, 239] on input "False" at bounding box center [375, 237] width 7 height 6
radio input "true"
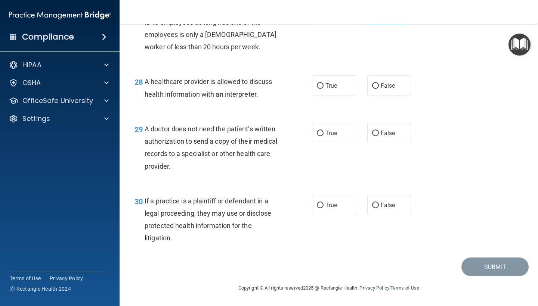
scroll to position [1844, 0]
click at [347, 92] on label "True" at bounding box center [334, 85] width 44 height 21
click at [323, 89] on input "True" at bounding box center [320, 86] width 7 height 6
radio input "true"
click at [379, 144] on div "29 A doctor does not need the patient’s written authorization to send a copy of…" at bounding box center [328, 149] width 399 height 72
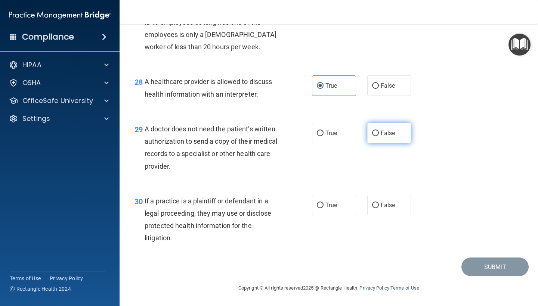
click at [379, 131] on label "False" at bounding box center [389, 133] width 44 height 21
click at [379, 131] on input "False" at bounding box center [375, 134] width 7 height 6
radio input "true"
click at [336, 200] on label "True" at bounding box center [334, 205] width 44 height 21
click at [323, 203] on input "True" at bounding box center [320, 206] width 7 height 6
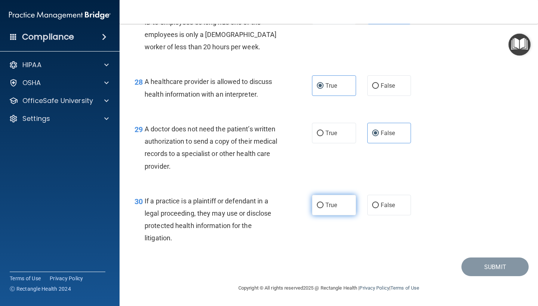
radio input "true"
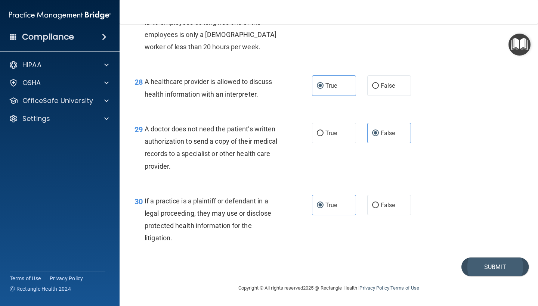
click at [488, 267] on button "Submit" at bounding box center [494, 267] width 67 height 19
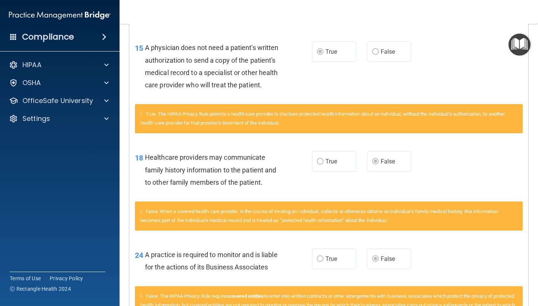
scroll to position [657, 0]
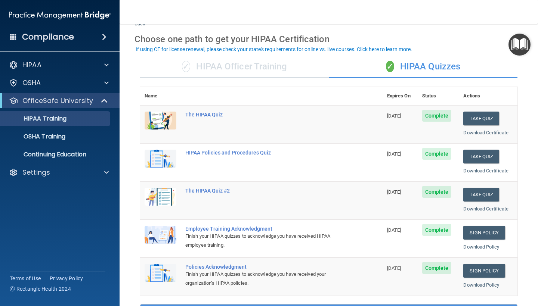
scroll to position [27, 0]
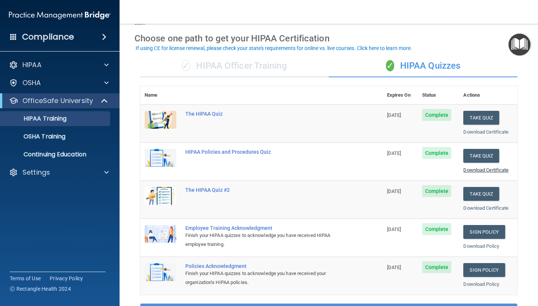
click at [476, 168] on link "Download Certificate" at bounding box center [485, 170] width 45 height 6
